Goal: Task Accomplishment & Management: Manage account settings

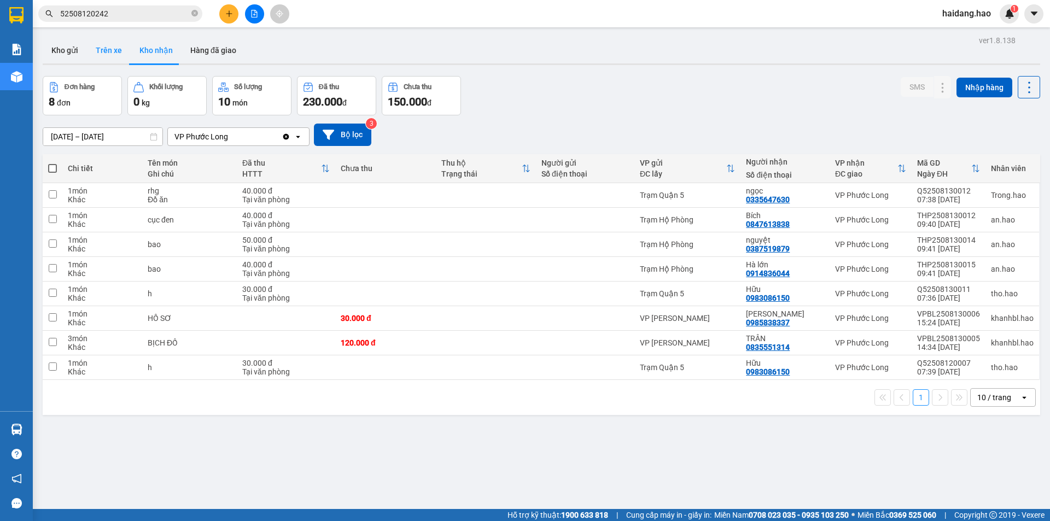
click at [112, 50] on button "Trên xe" at bounding box center [109, 50] width 44 height 26
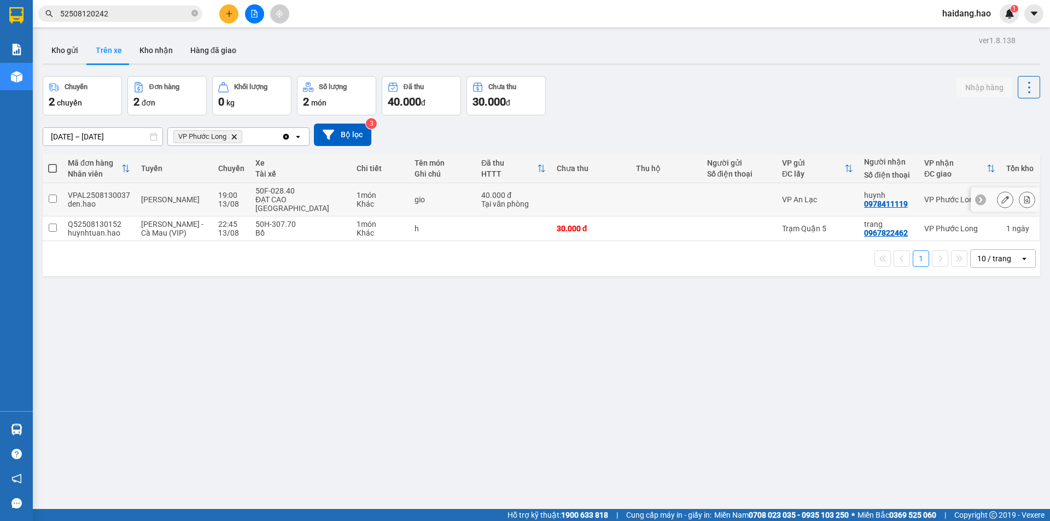
click at [688, 194] on td at bounding box center [665, 199] width 71 height 33
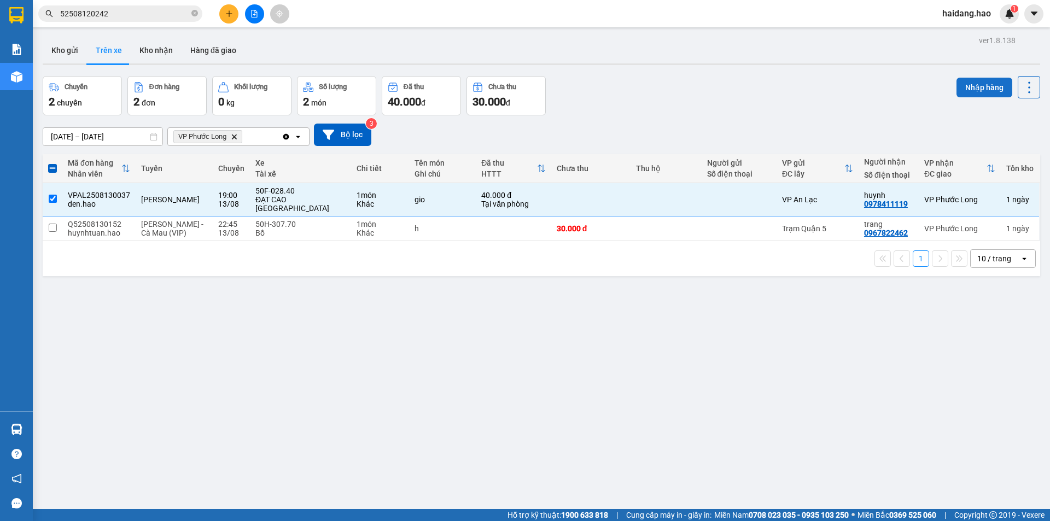
click at [974, 81] on button "Nhập hàng" at bounding box center [984, 88] width 56 height 20
checkbox input "false"
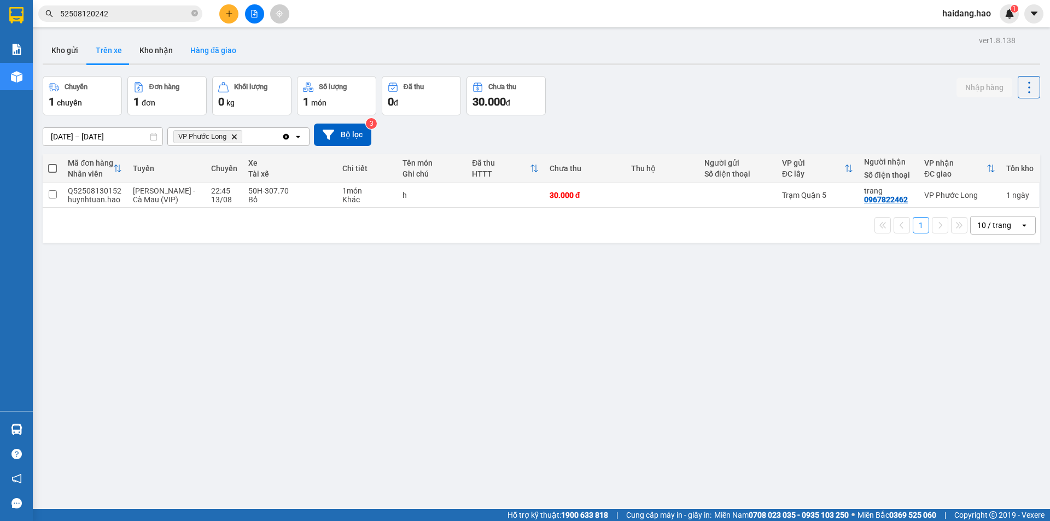
click at [206, 54] on button "Hàng đã giao" at bounding box center [213, 50] width 63 height 26
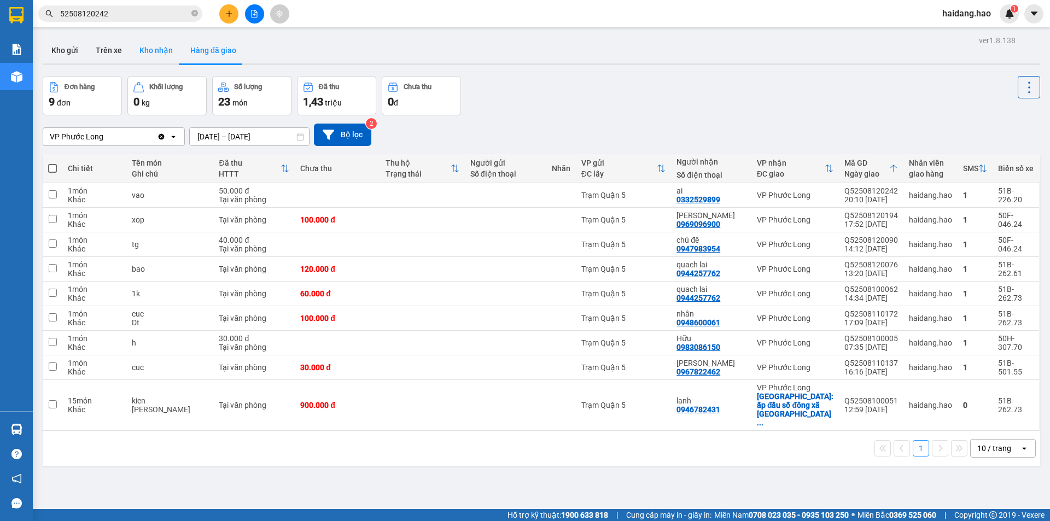
click at [160, 56] on button "Kho nhận" at bounding box center [156, 50] width 51 height 26
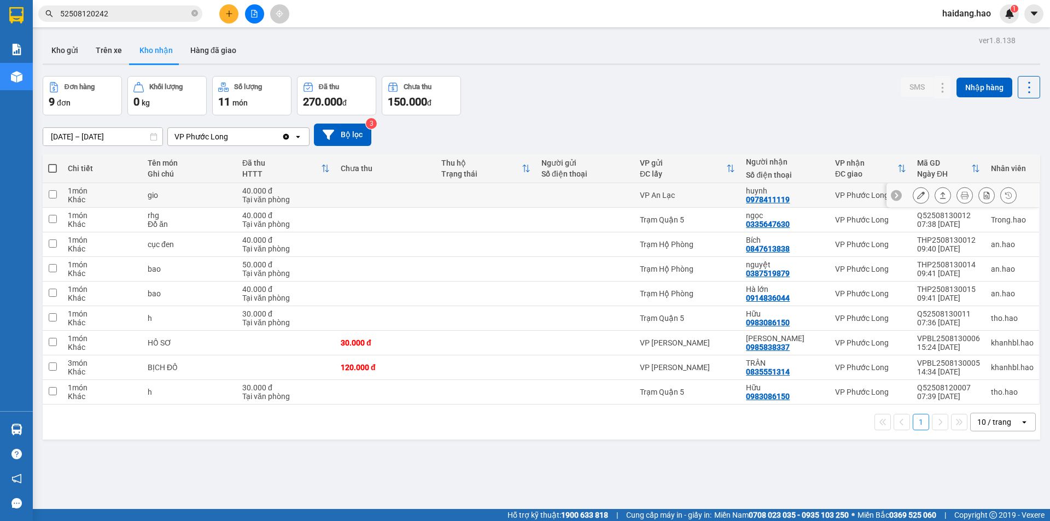
click at [793, 195] on div "huynh 0978411119" at bounding box center [785, 194] width 78 height 17
checkbox input "true"
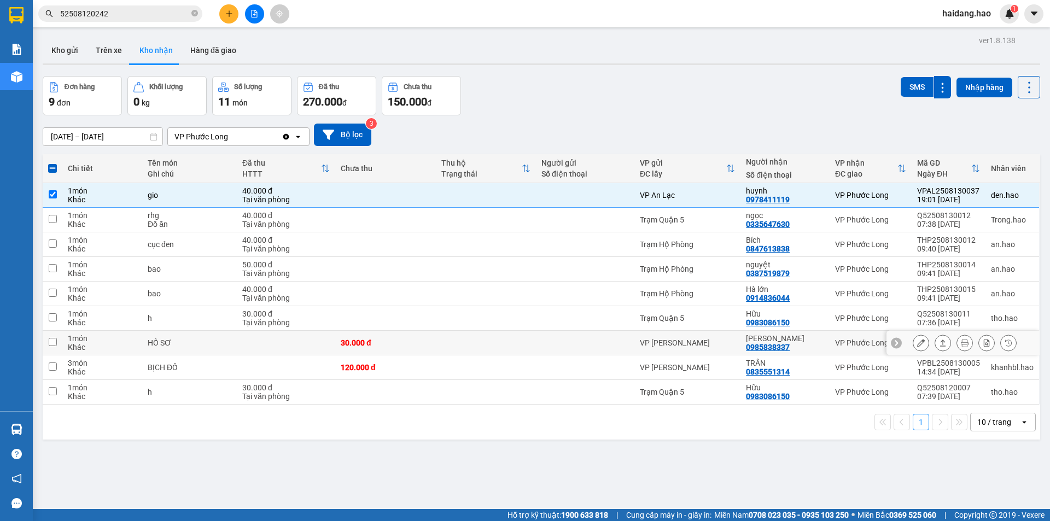
click at [770, 338] on div "[PERSON_NAME]" at bounding box center [785, 338] width 78 height 9
checkbox input "true"
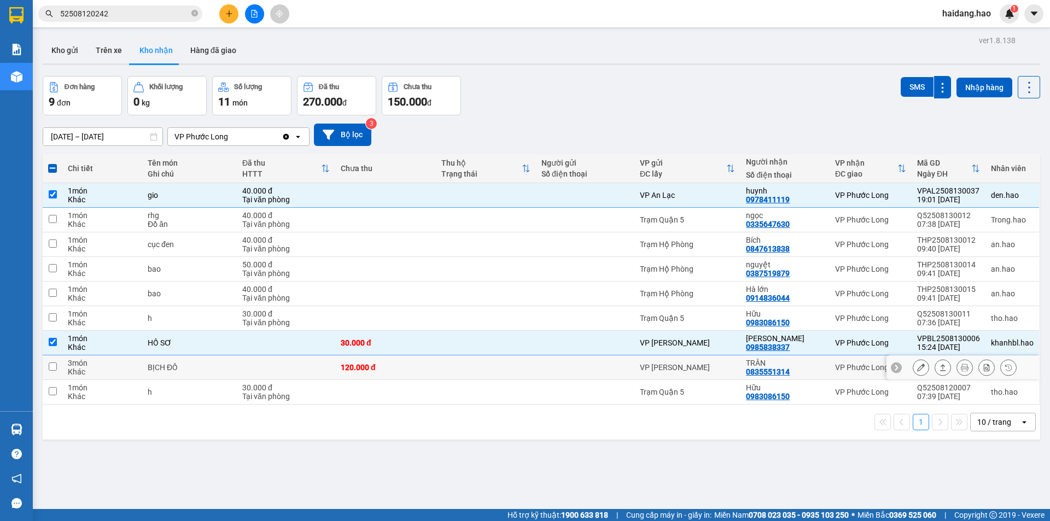
click at [770, 367] on div "0835551314" at bounding box center [768, 371] width 44 height 9
click at [771, 217] on div "ngọc" at bounding box center [785, 215] width 78 height 9
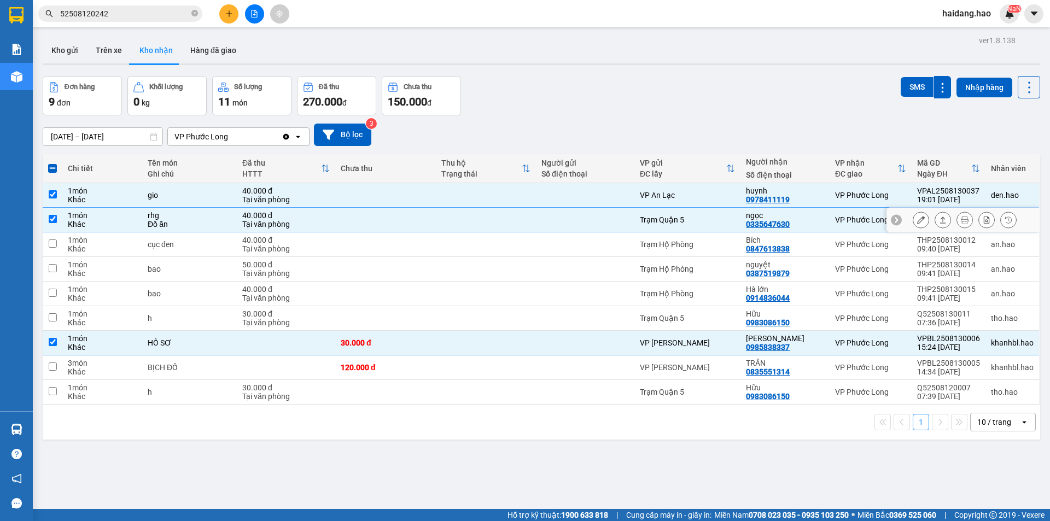
click at [747, 213] on div "ngọc" at bounding box center [785, 215] width 78 height 9
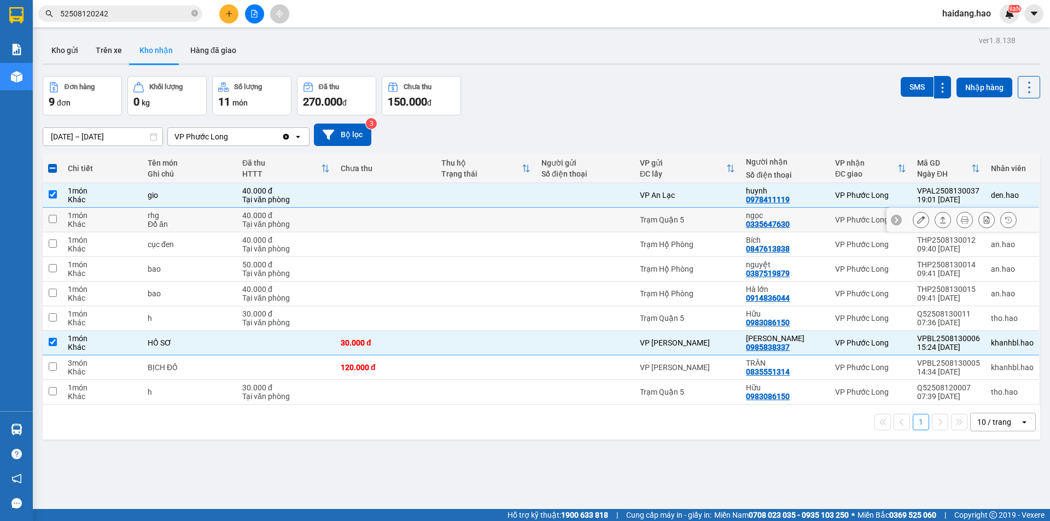
checkbox input "false"
click at [940, 194] on icon at bounding box center [943, 195] width 6 height 7
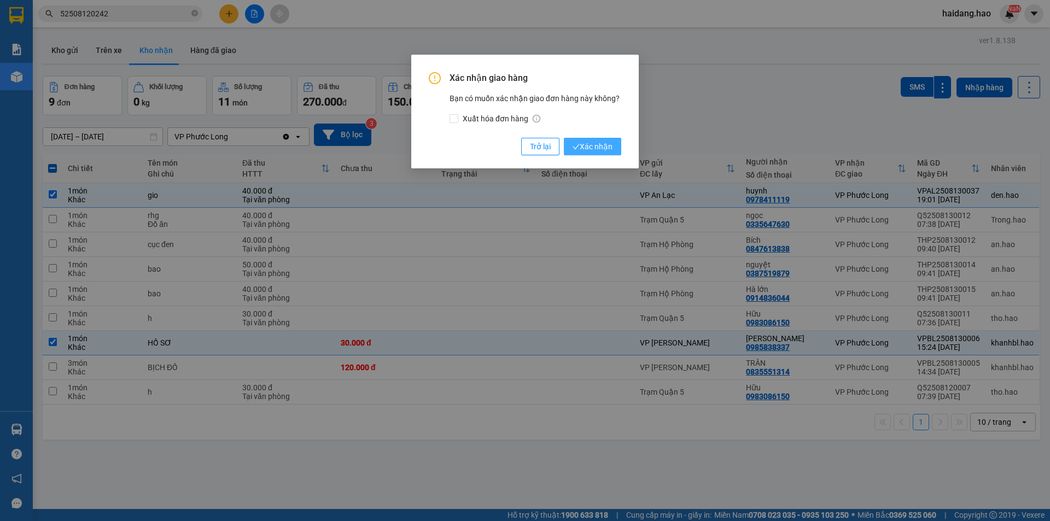
click at [597, 145] on span "Xác nhận" at bounding box center [593, 147] width 40 height 12
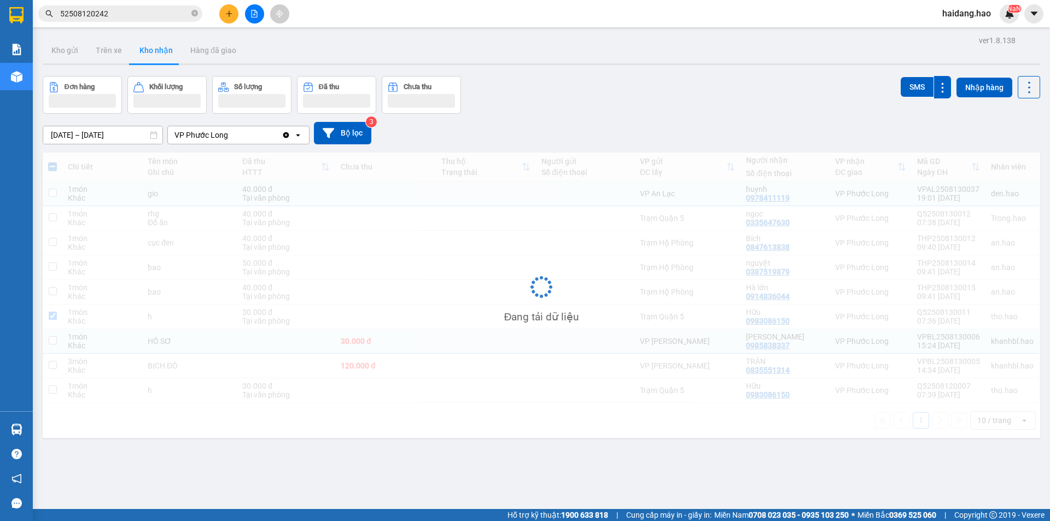
checkbox input "false"
checkbox input "true"
checkbox input "false"
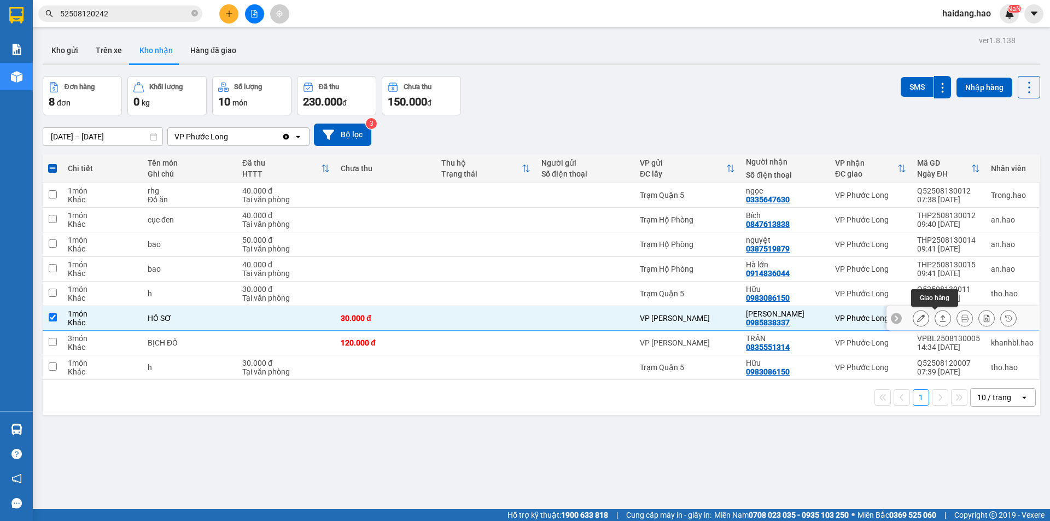
click at [939, 320] on icon at bounding box center [943, 318] width 8 height 8
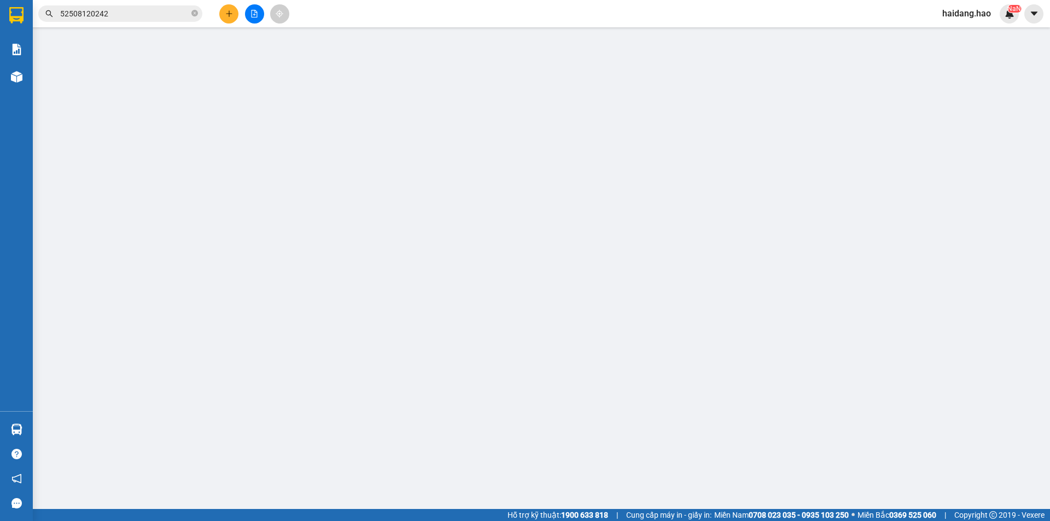
type input "0985838337"
type input "[PERSON_NAME]"
type input "30.000"
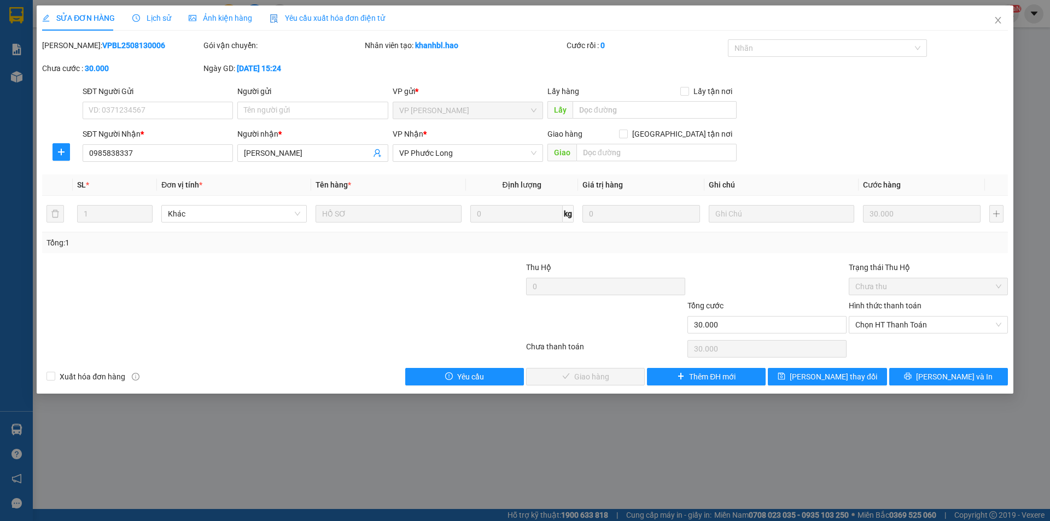
click at [881, 310] on label "Hình thức thanh toán" at bounding box center [885, 305] width 73 height 9
click at [881, 317] on input "Hình thức thanh toán" at bounding box center [924, 325] width 138 height 16
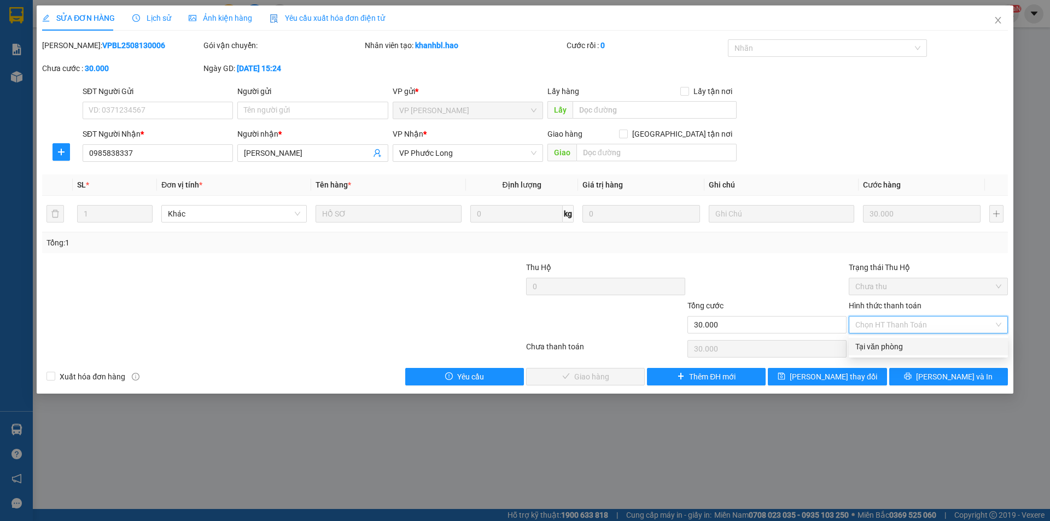
click at [877, 348] on div "Tại văn phòng" at bounding box center [928, 347] width 146 height 12
type input "0"
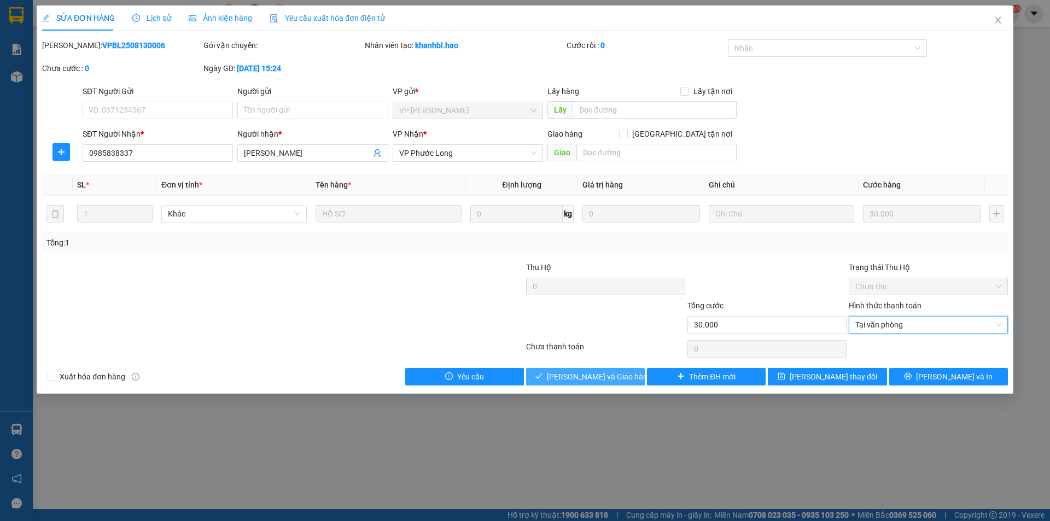
click at [601, 377] on span "[PERSON_NAME] và Giao hàng" at bounding box center [599, 377] width 105 height 12
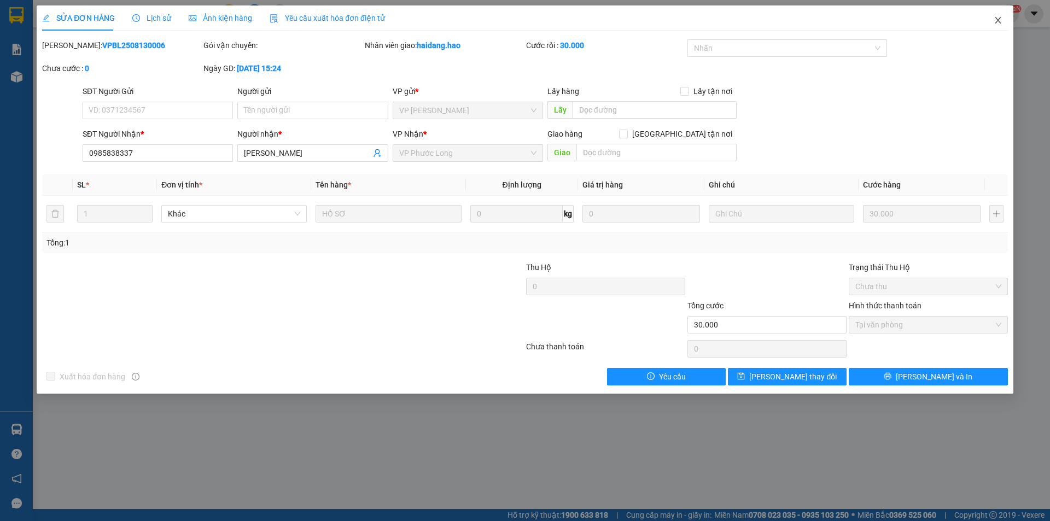
click at [991, 21] on span "Close" at bounding box center [998, 20] width 31 height 31
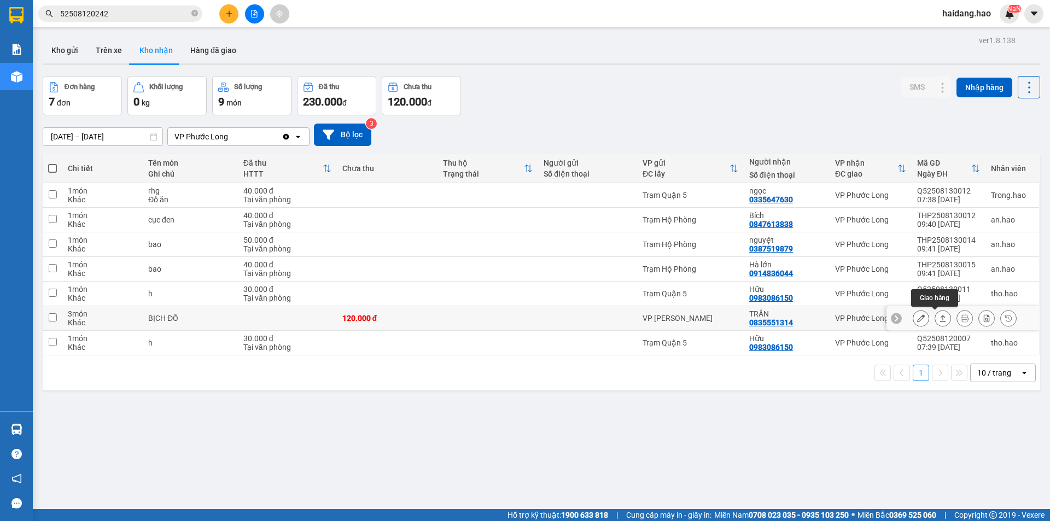
click at [939, 318] on icon at bounding box center [943, 318] width 8 height 8
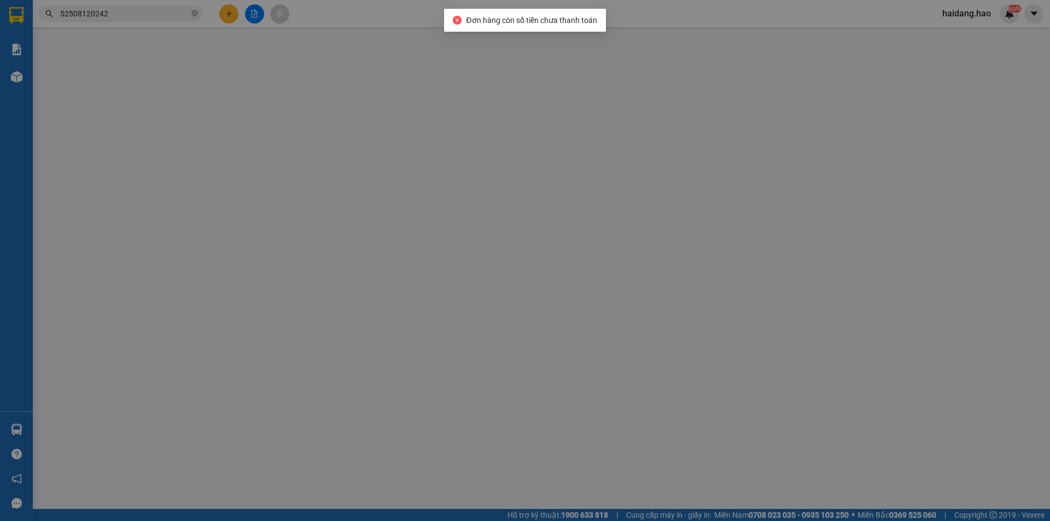
type input "0835551314"
type input "TRÂN"
type input "120.000"
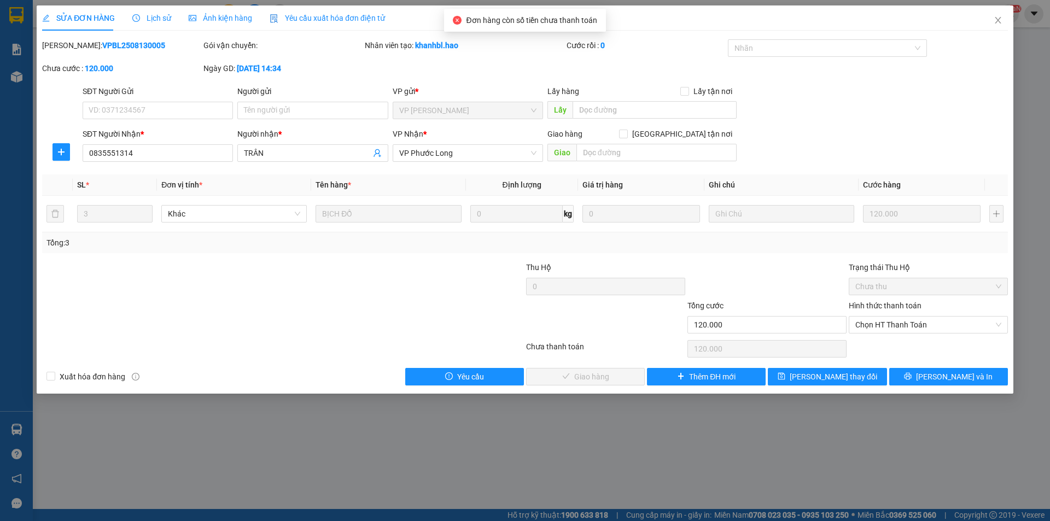
click at [883, 307] on label "Hình thức thanh toán" at bounding box center [885, 305] width 73 height 9
click at [883, 317] on input "Hình thức thanh toán" at bounding box center [924, 325] width 138 height 16
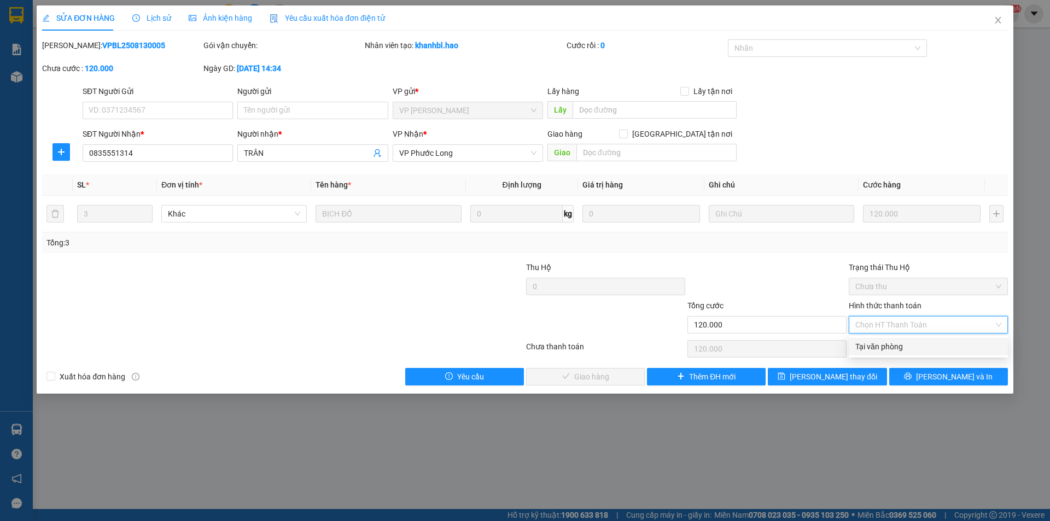
click at [883, 346] on div "Tại văn phòng" at bounding box center [928, 347] width 146 height 12
type input "0"
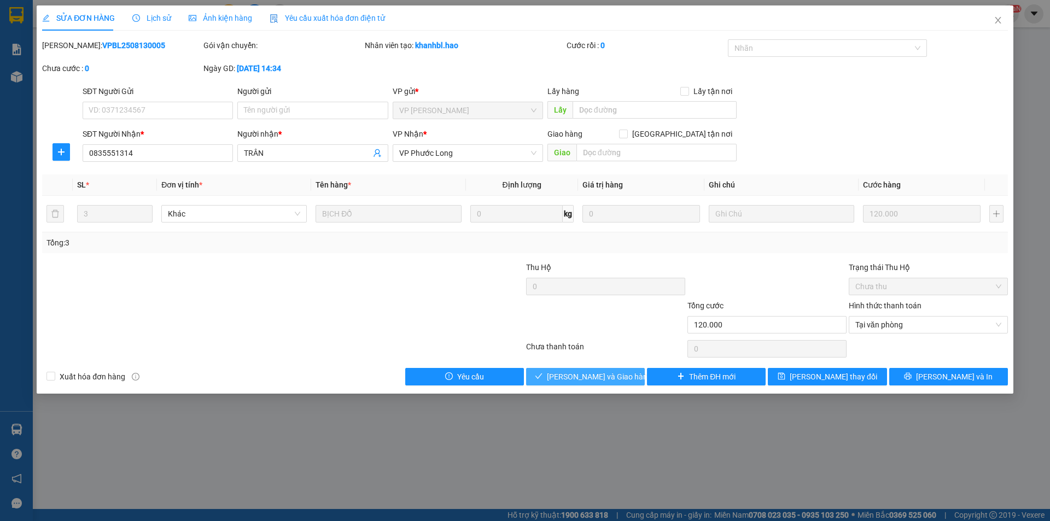
click at [587, 371] on span "[PERSON_NAME] và Giao hàng" at bounding box center [599, 377] width 105 height 12
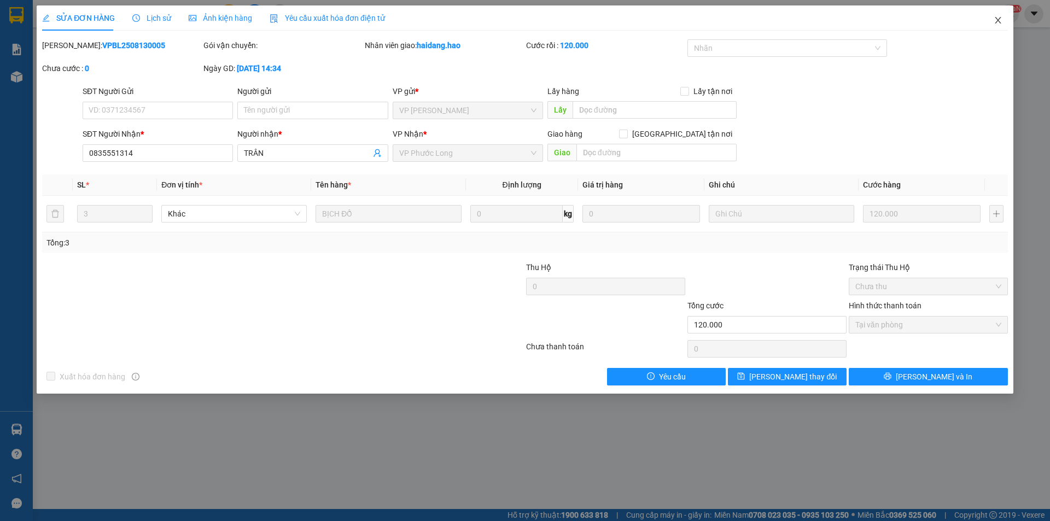
click at [997, 21] on icon "close" at bounding box center [998, 20] width 6 height 7
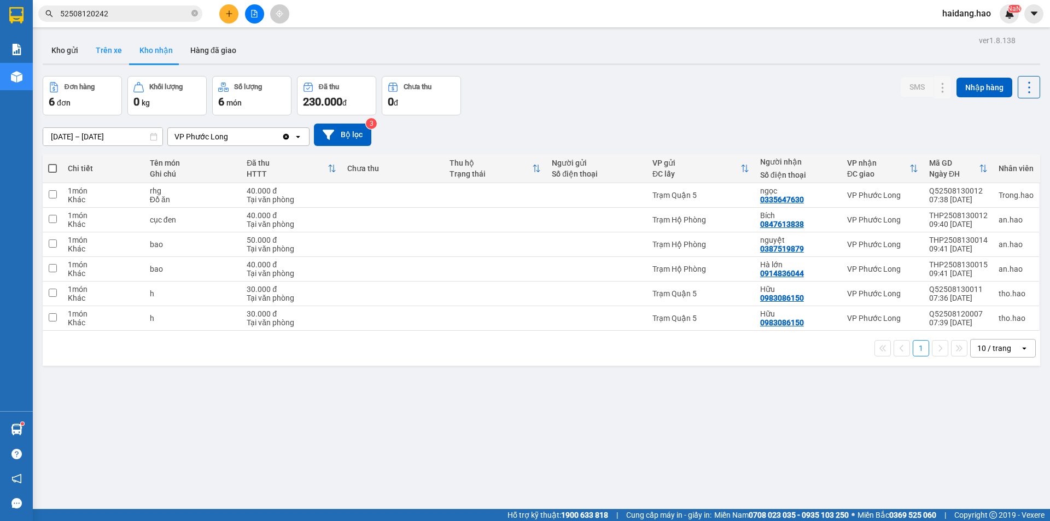
click at [106, 50] on button "Trên xe" at bounding box center [109, 50] width 44 height 26
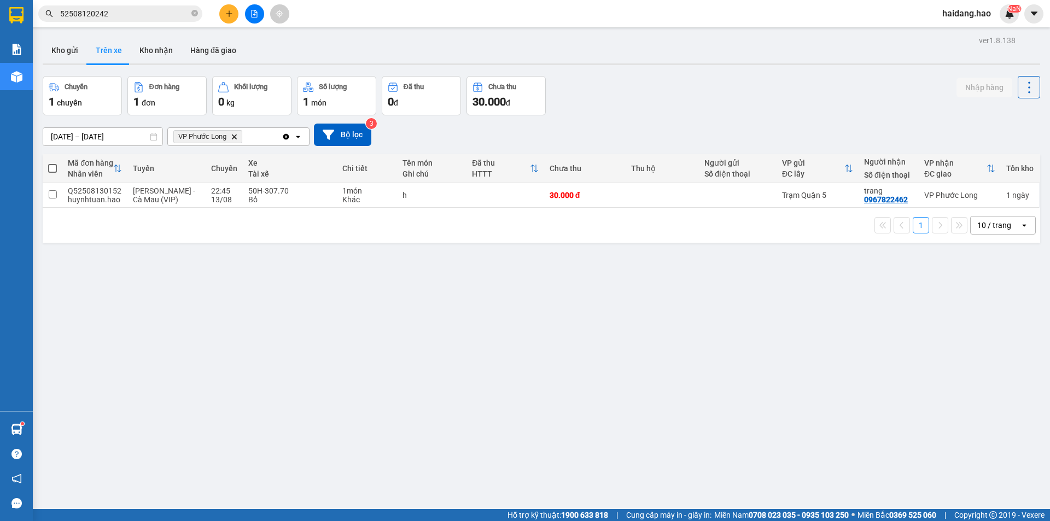
click at [442, 38] on div "Kho gửi Trên xe Kho nhận Hàng đã giao" at bounding box center [541, 51] width 997 height 29
click at [527, 331] on div "ver 1.8.138 Kho gửi Trên xe Kho nhận Hàng đã giao Chuyến 1 chuyến Đơn hàng 1 đơ…" at bounding box center [541, 293] width 1006 height 521
click at [58, 52] on button "Kho gửi" at bounding box center [65, 50] width 44 height 26
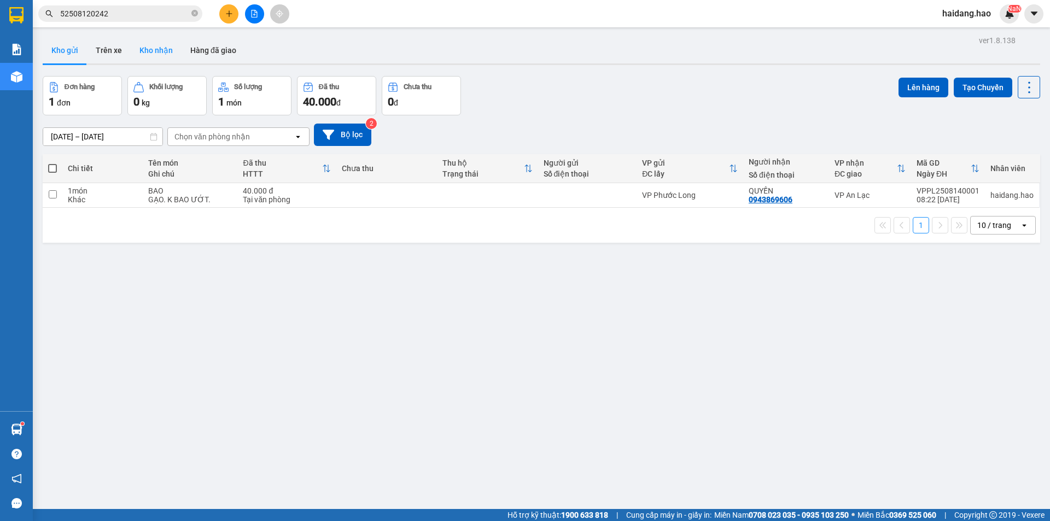
click at [161, 51] on button "Kho nhận" at bounding box center [156, 50] width 51 height 26
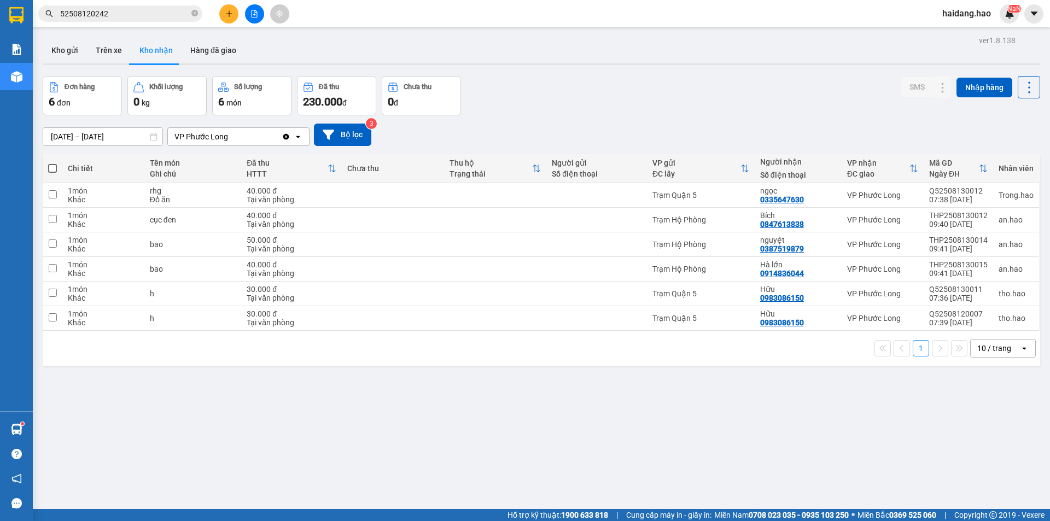
drag, startPoint x: 522, startPoint y: 437, endPoint x: 82, endPoint y: 369, distance: 445.4
click at [516, 437] on div "ver 1.8.138 Kho gửi Trên xe Kho nhận Hàng đã giao Đơn hàng 6 đơn Khối lượng 0 k…" at bounding box center [541, 293] width 1006 height 521
click at [705, 97] on div "Đơn hàng 6 đơn Khối lượng 0 kg Số lượng 6 món Đã thu 230.000 đ Chưa thu 0 đ SMS…" at bounding box center [541, 95] width 997 height 39
